Goal: Task Accomplishment & Management: Use online tool/utility

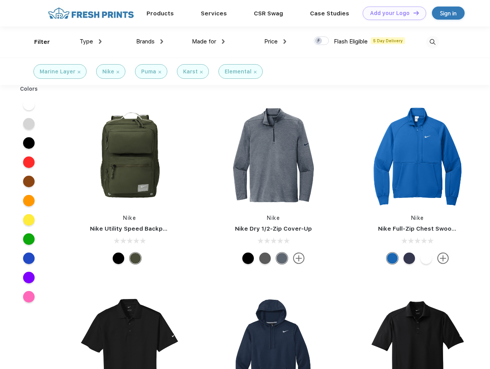
click at [392, 13] on link "Add your Logo Design Tool" at bounding box center [394, 13] width 63 height 13
click at [0, 0] on div "Design Tool" at bounding box center [0, 0] width 0 height 0
click at [413, 13] on link "Add your Logo Design Tool" at bounding box center [394, 13] width 63 height 13
click at [37, 42] on div "Filter" at bounding box center [42, 42] width 16 height 9
click at [91, 42] on span "Type" at bounding box center [86, 41] width 13 height 7
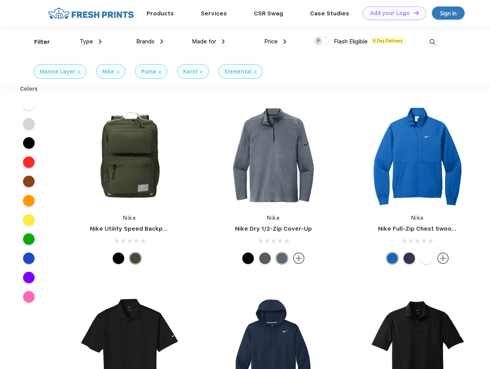
click at [150, 42] on span "Brands" at bounding box center [145, 41] width 18 height 7
click at [209, 42] on span "Made for" at bounding box center [204, 41] width 24 height 7
click at [276, 42] on span "Price" at bounding box center [270, 41] width 13 height 7
click at [322, 41] on div at bounding box center [321, 41] width 15 height 8
click at [319, 41] on input "checkbox" at bounding box center [316, 38] width 5 height 5
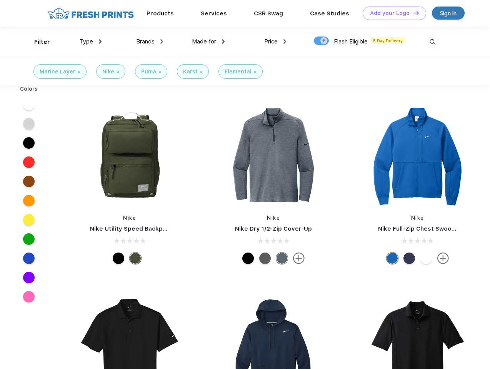
click at [433, 42] on img at bounding box center [432, 42] width 13 height 13
